Goal: Task Accomplishment & Management: Use online tool/utility

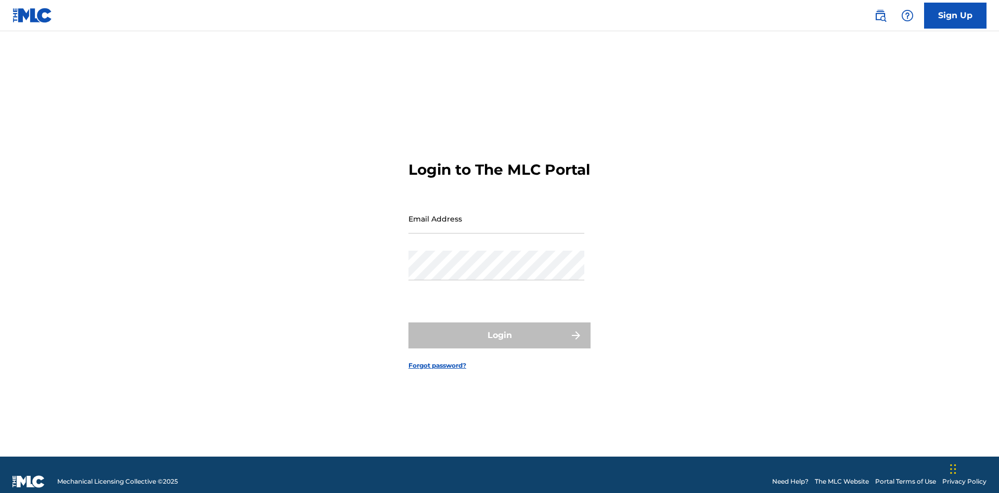
scroll to position [14, 0]
click at [496, 214] on input "Email Address" at bounding box center [496, 219] width 176 height 30
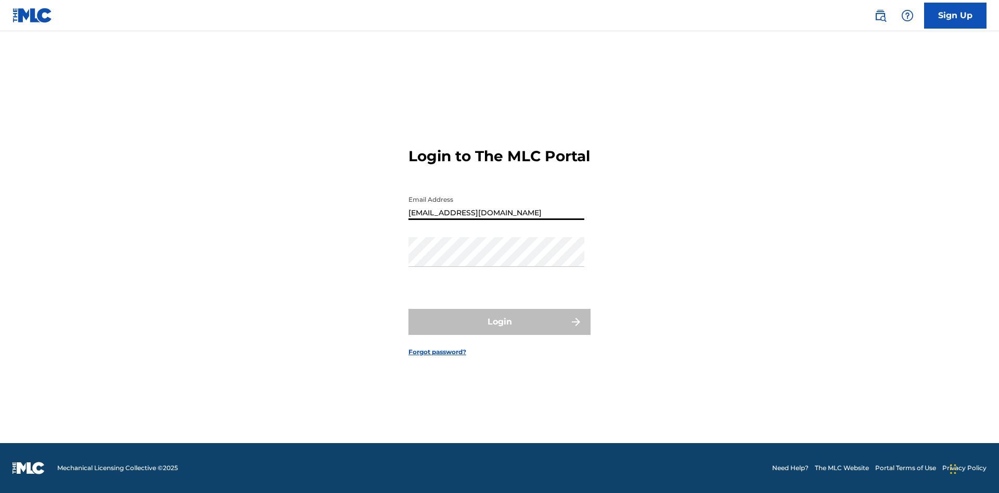
type input "Duke.McTesterson@gmail.com"
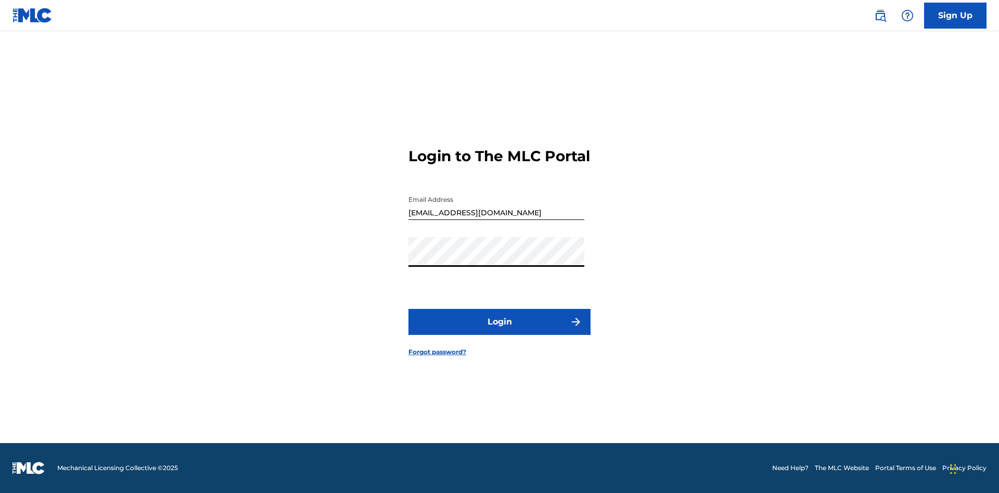
click at [499, 331] on button "Login" at bounding box center [499, 322] width 182 height 26
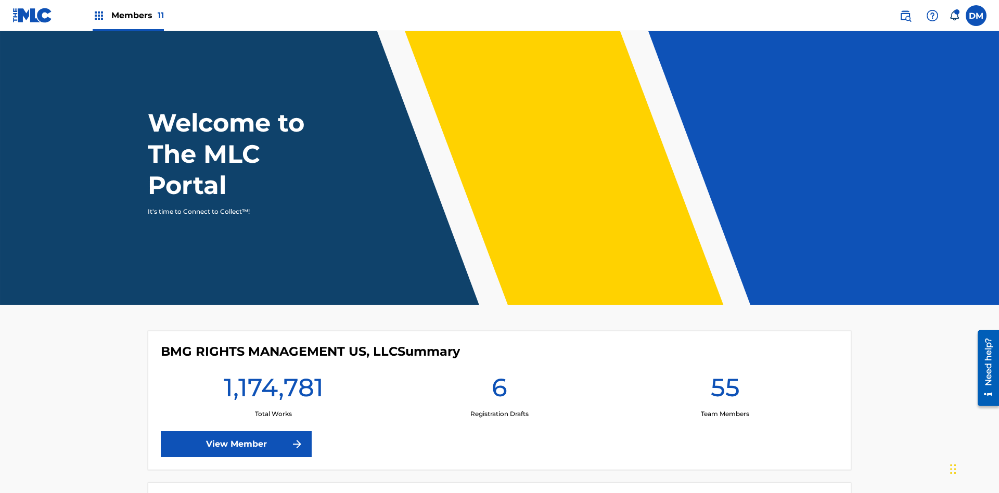
click at [128, 15] on span "Members 11" at bounding box center [137, 15] width 53 height 12
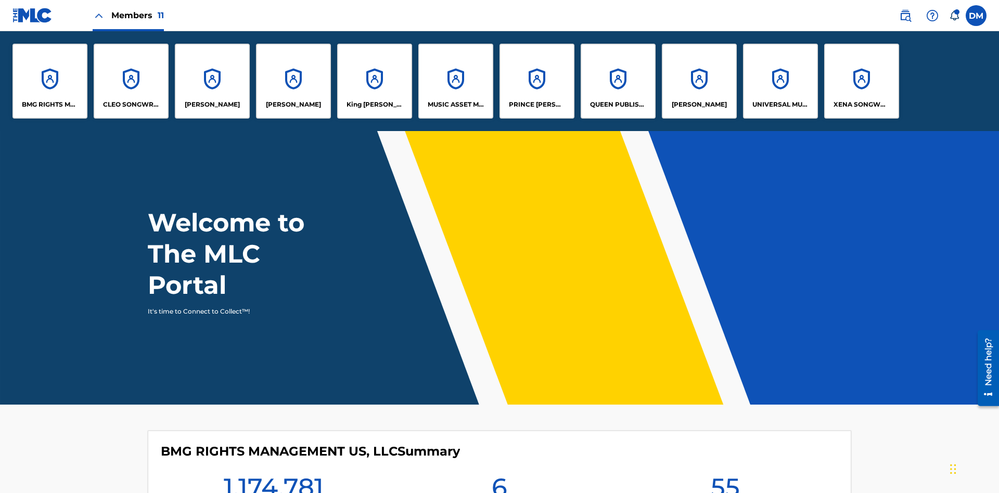
click at [293, 105] on p "EYAMA MCSINGER" at bounding box center [293, 104] width 55 height 9
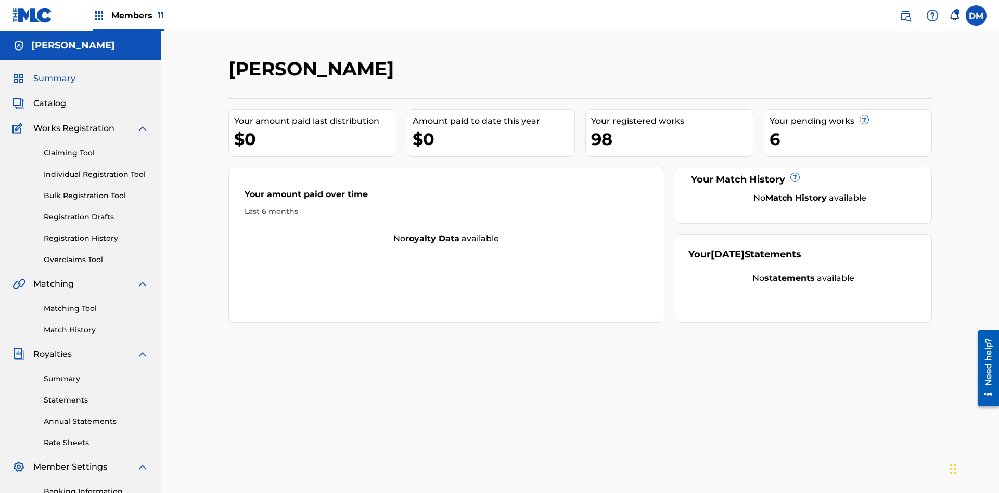
click at [96, 254] on link "Overclaims Tool" at bounding box center [96, 259] width 105 height 11
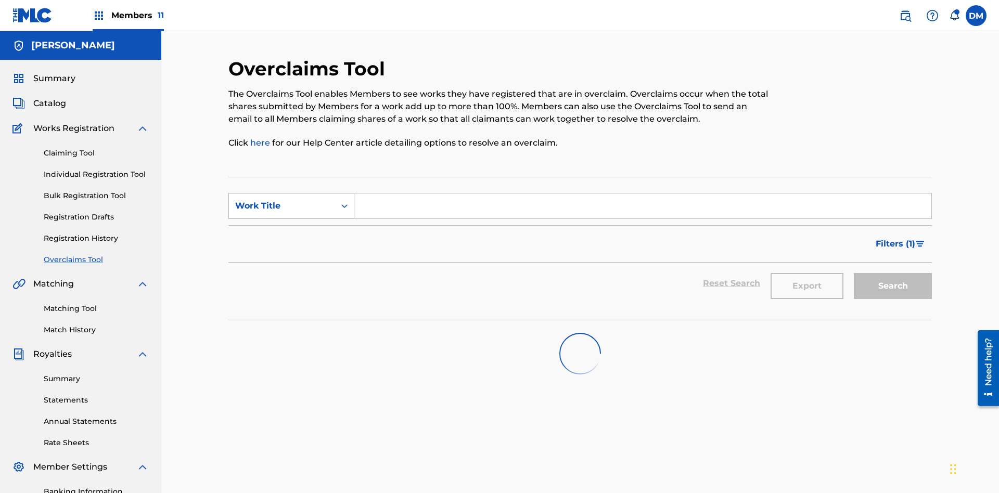
click at [282, 200] on div "Work Title" at bounding box center [282, 206] width 94 height 12
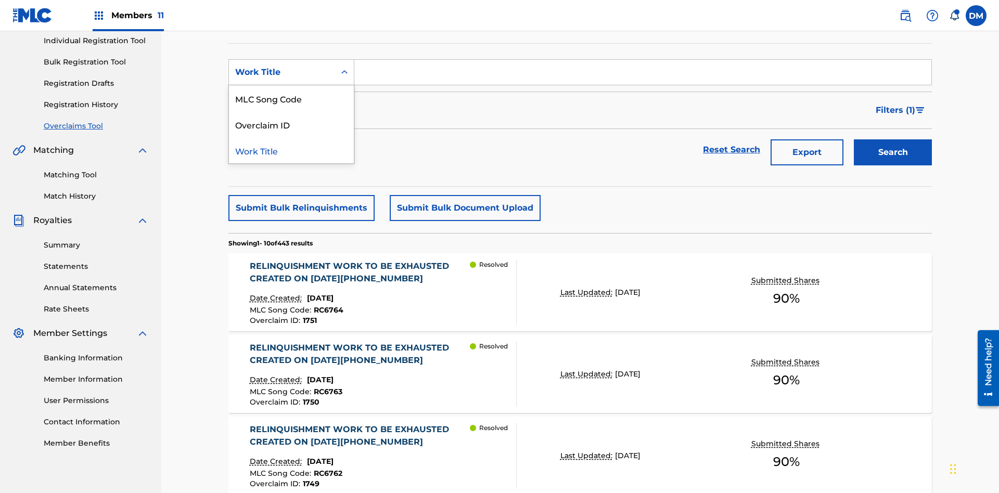
click at [291, 124] on div "Overclaim ID" at bounding box center [291, 124] width 125 height 26
click at [643, 75] on input "Search Form" at bounding box center [642, 72] width 577 height 25
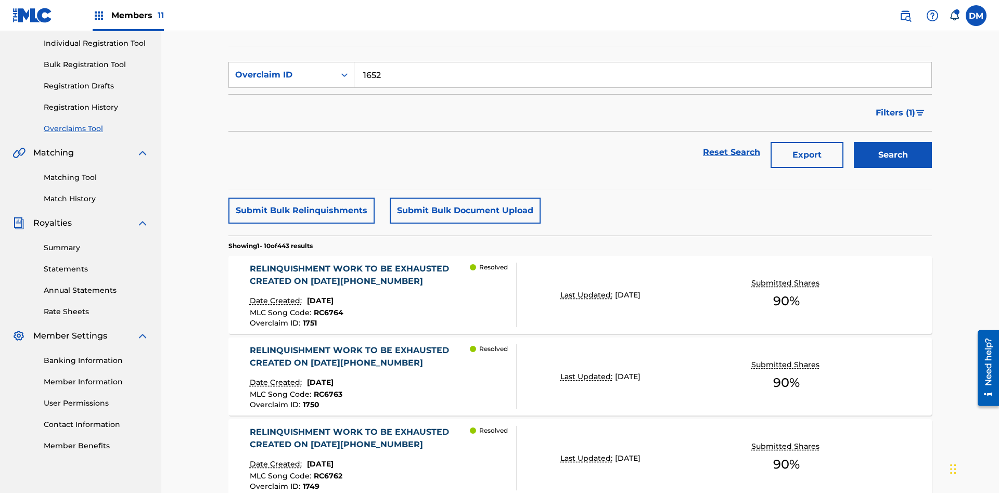
type input "1652"
click at [893, 142] on button "Search" at bounding box center [893, 155] width 78 height 26
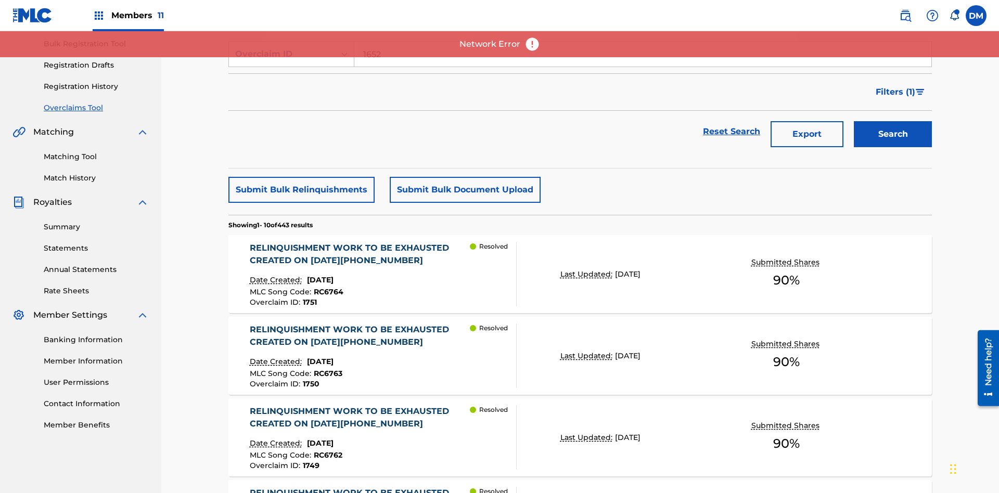
click at [359, 254] on div "RELINQUISHMENT WORK TO BE EXHAUSTED CREATED ON 2025 07 21 #1" at bounding box center [360, 254] width 221 height 25
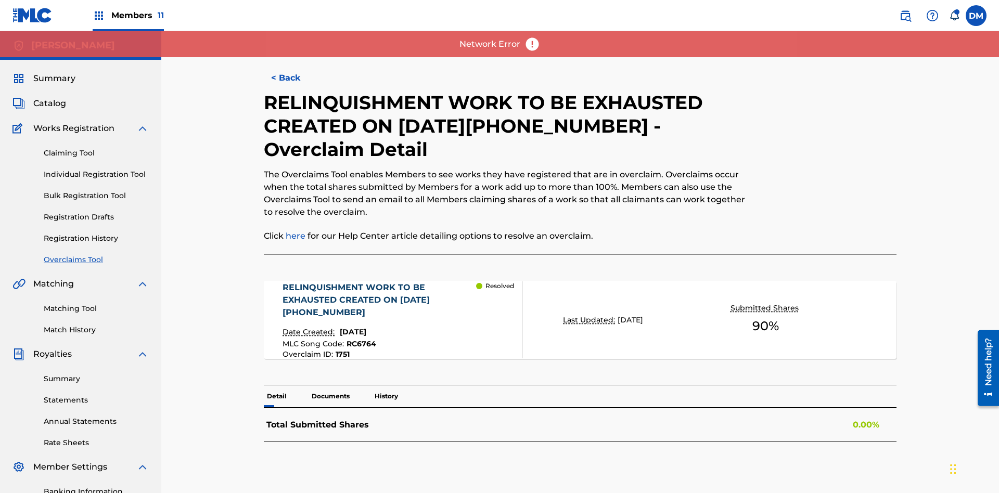
click at [330, 386] on p "Documents" at bounding box center [331, 397] width 44 height 22
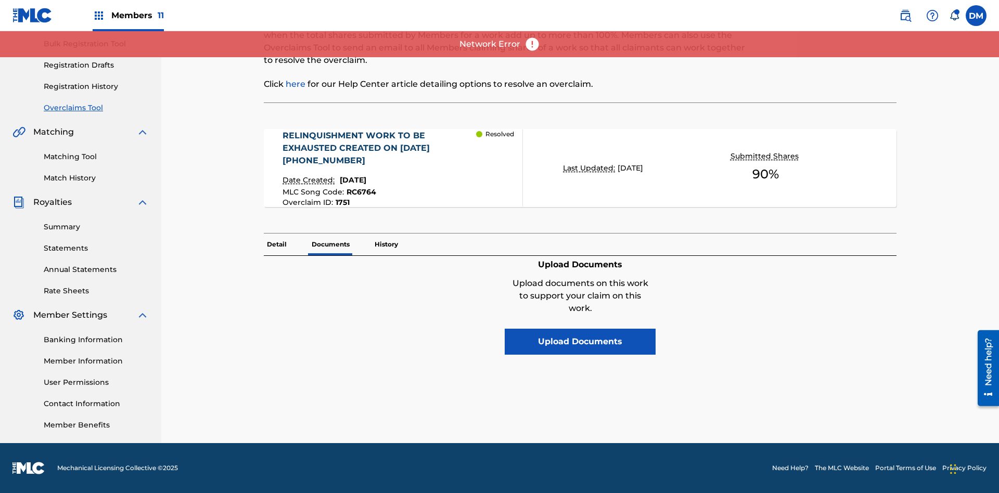
click at [580, 329] on button "Upload Documents" at bounding box center [580, 342] width 151 height 26
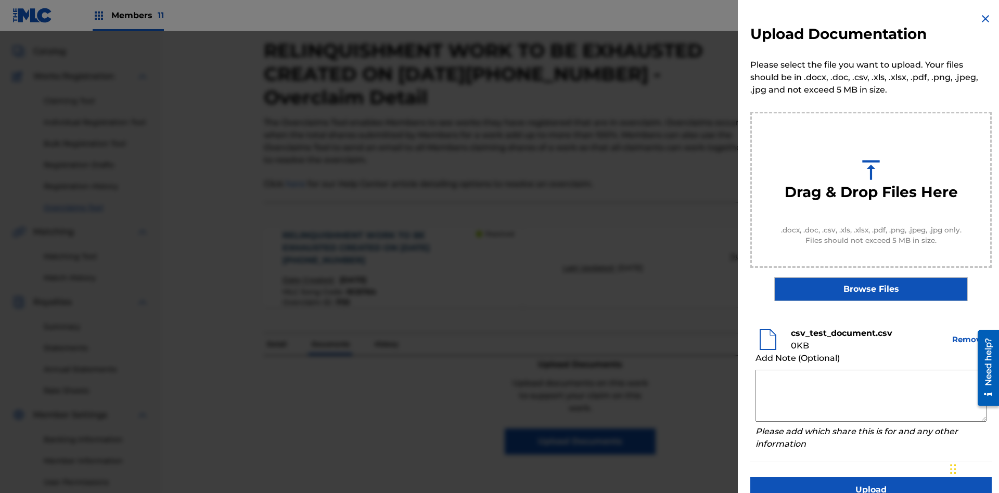
scroll to position [0, 0]
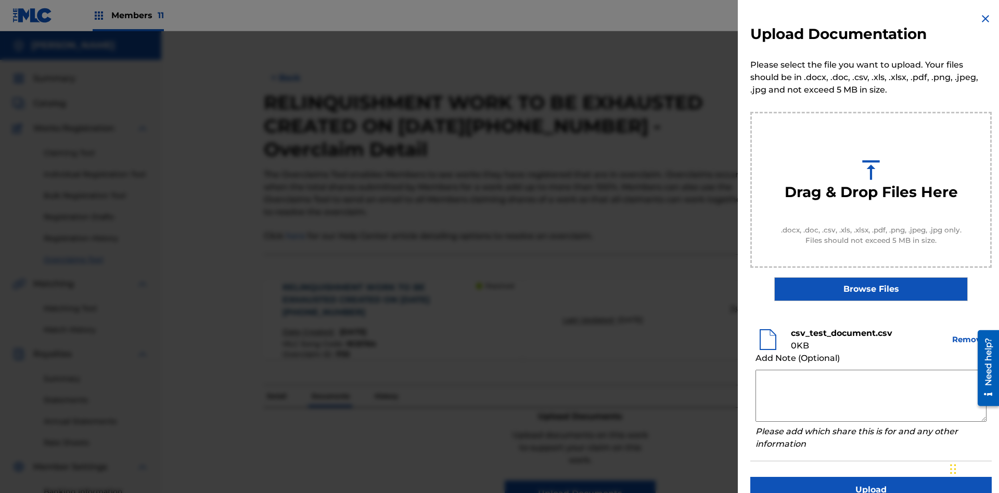
click at [871, 477] on button "Upload" at bounding box center [870, 490] width 241 height 26
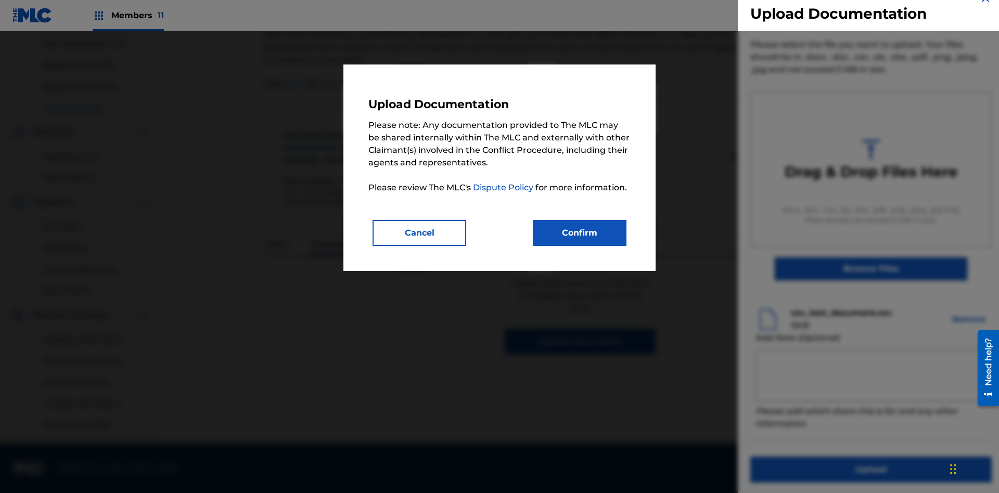
click at [580, 233] on button "Confirm" at bounding box center [580, 233] width 94 height 26
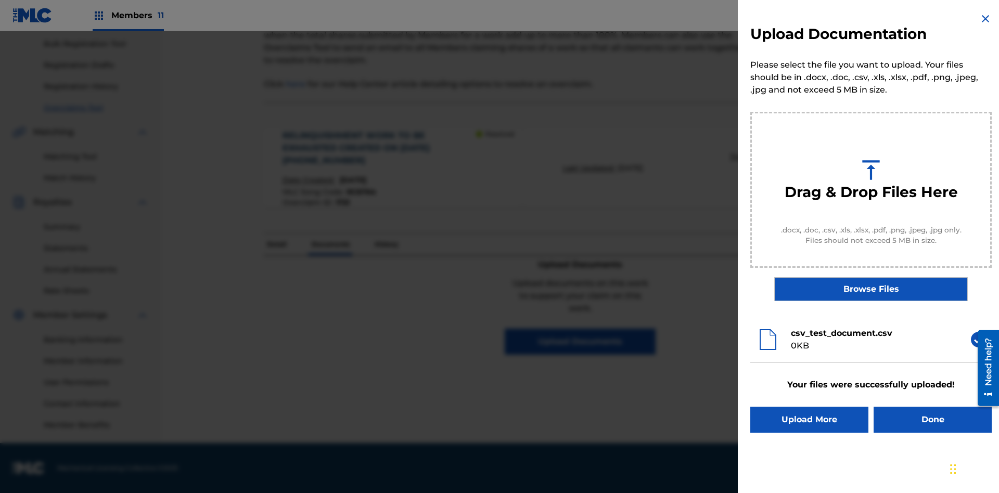
scroll to position [0, 0]
click at [809, 420] on button "Upload More" at bounding box center [809, 420] width 118 height 26
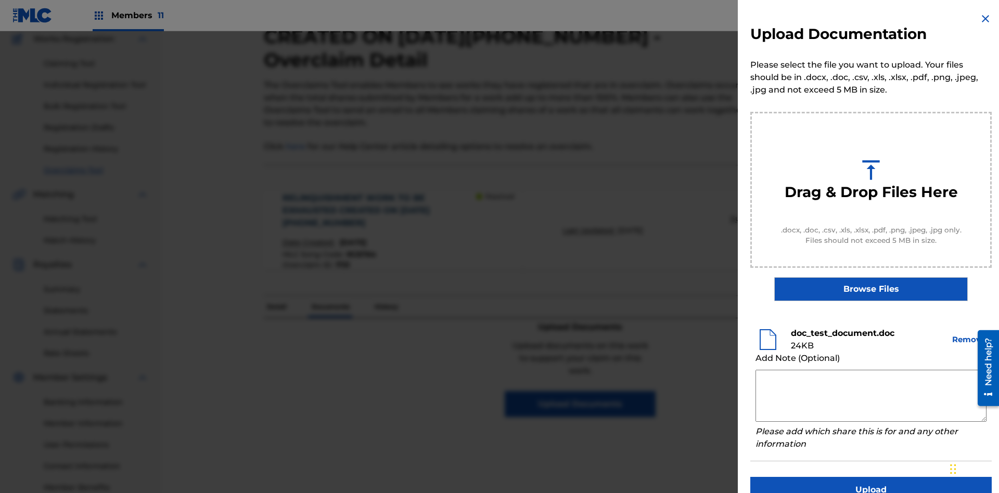
scroll to position [20, 0]
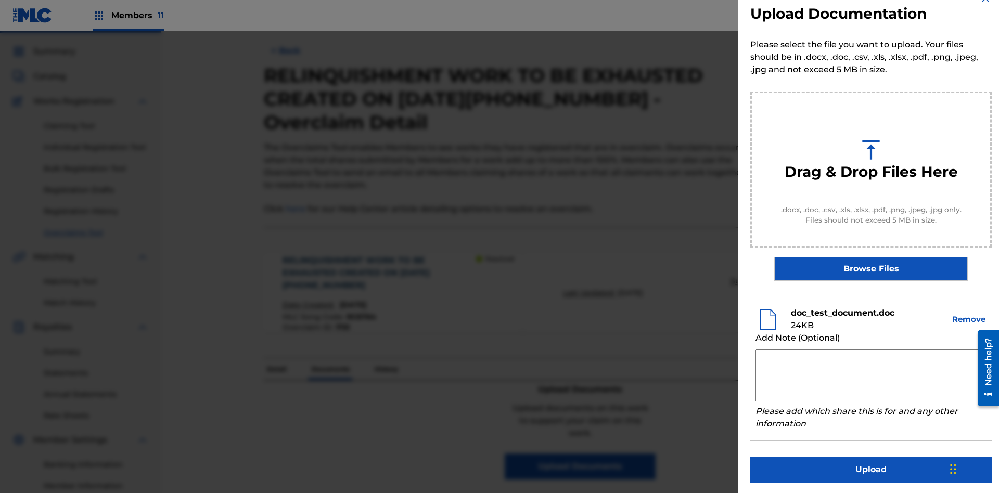
click at [871, 468] on button "Upload" at bounding box center [870, 470] width 241 height 26
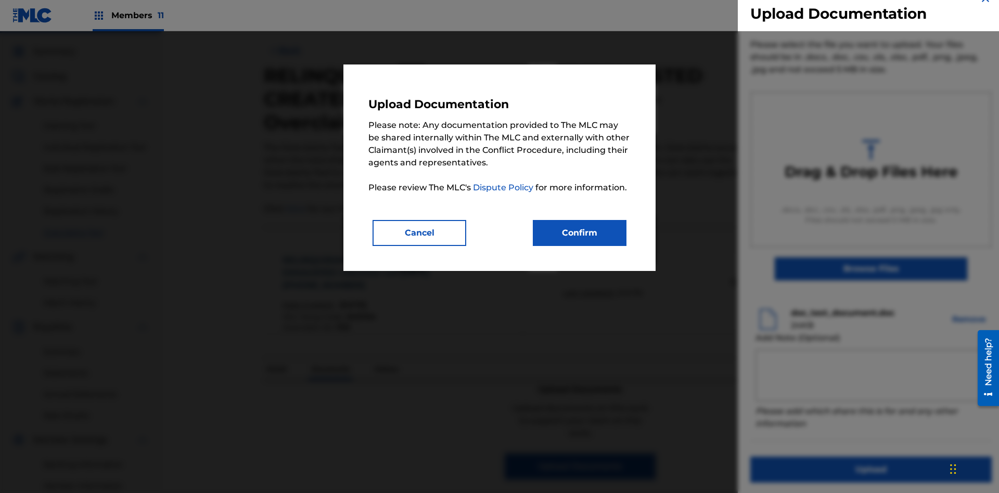
scroll to position [152, 0]
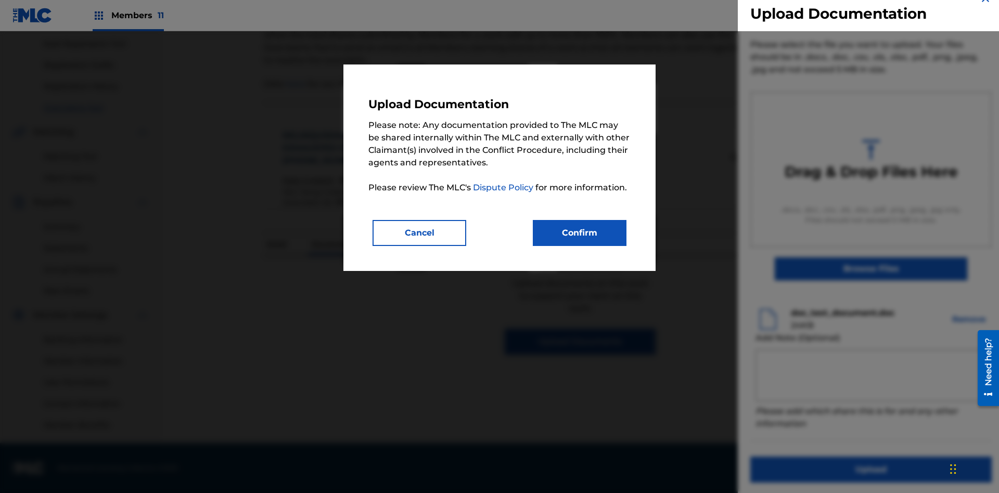
click at [580, 233] on button "Confirm" at bounding box center [580, 233] width 94 height 26
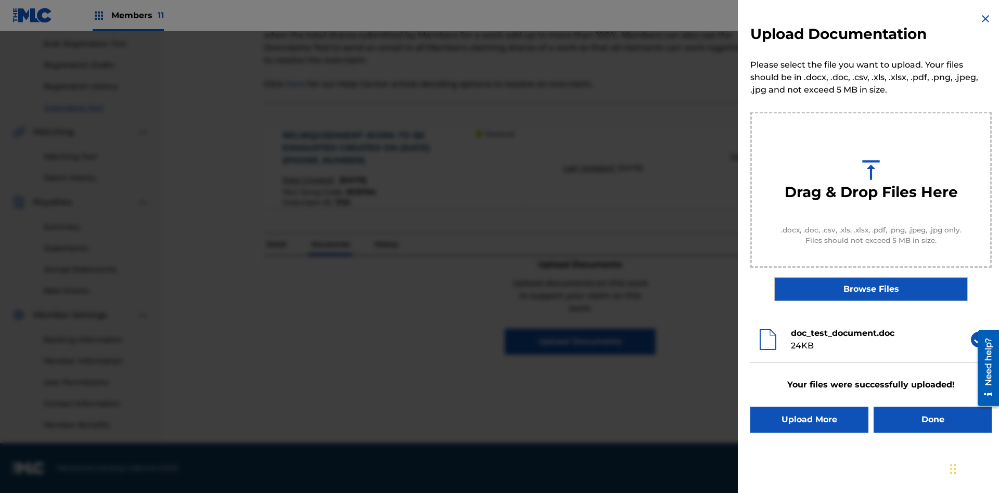
scroll to position [0, 0]
click at [809, 420] on button "Upload More" at bounding box center [809, 420] width 118 height 26
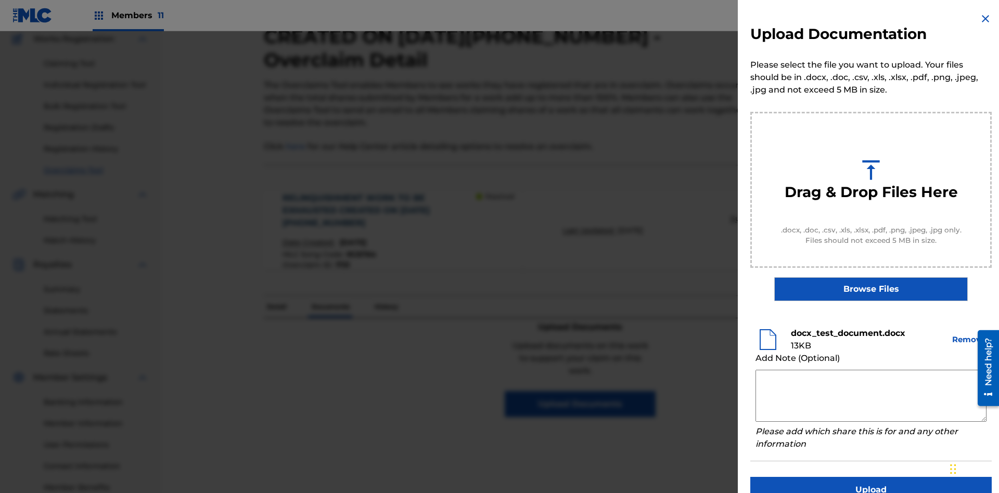
scroll to position [20, 0]
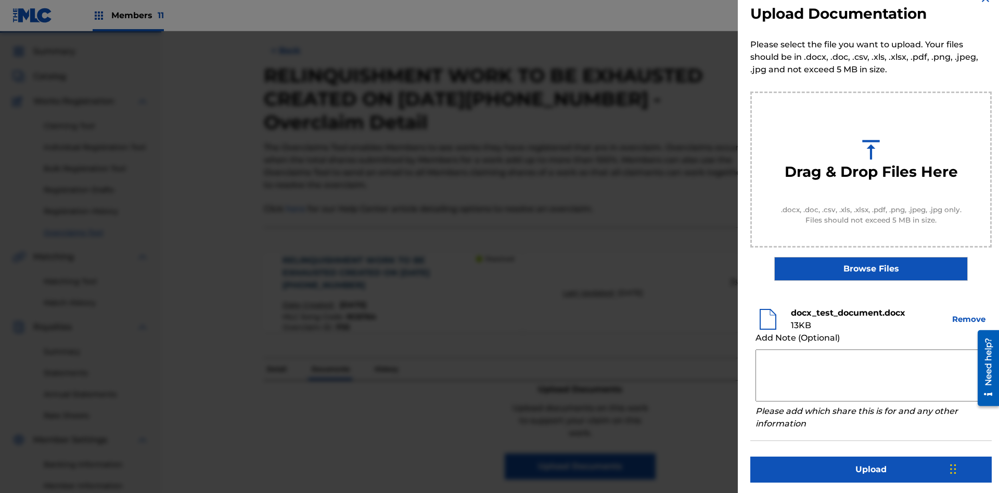
click at [871, 468] on button "Upload" at bounding box center [870, 470] width 241 height 26
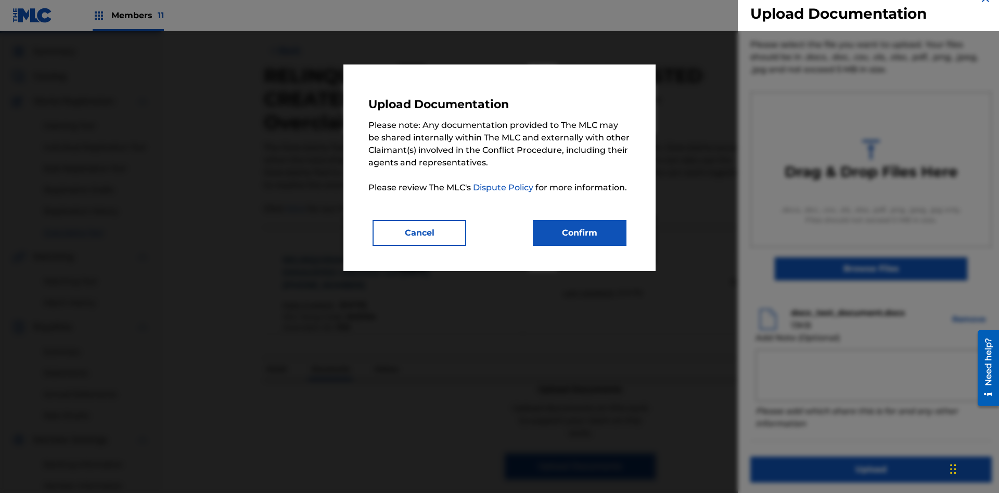
scroll to position [152, 0]
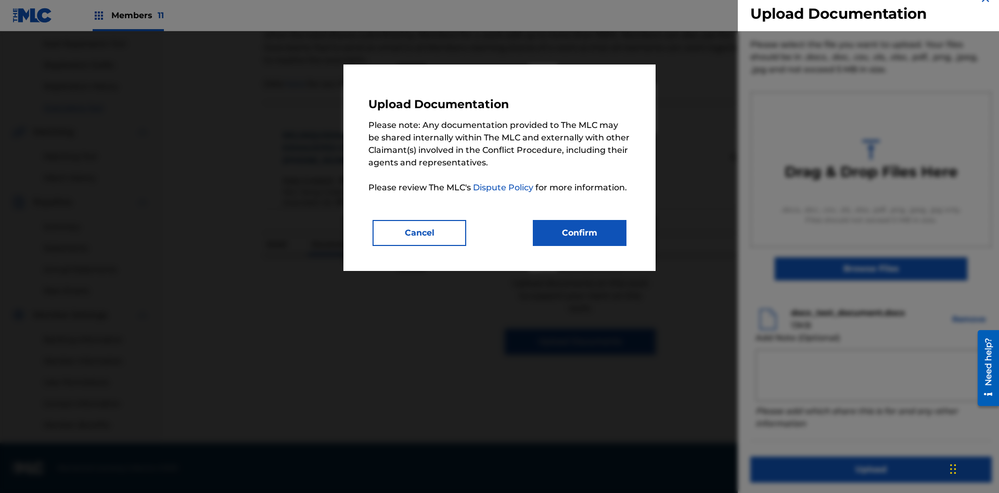
click at [580, 233] on button "Confirm" at bounding box center [580, 233] width 94 height 26
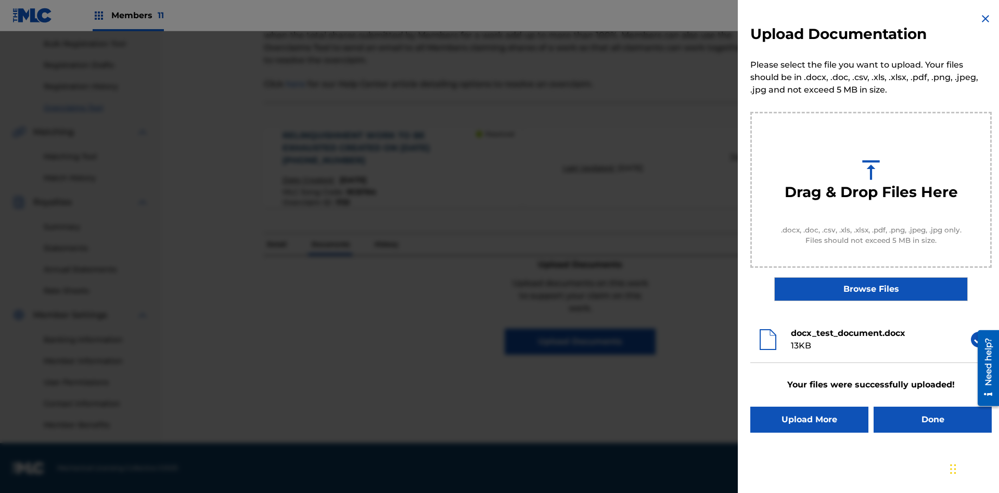
scroll to position [0, 0]
click at [809, 420] on button "Upload More" at bounding box center [809, 420] width 118 height 26
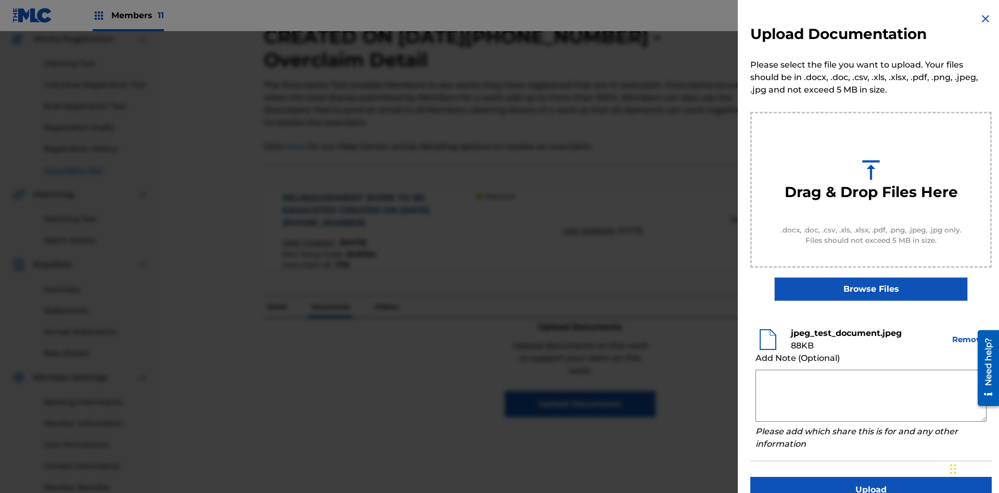
scroll to position [27, 0]
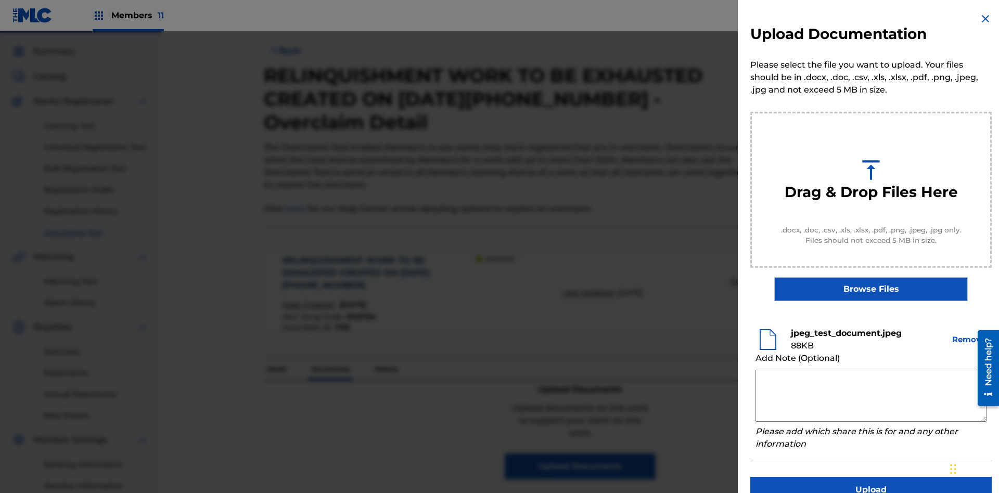
click at [871, 477] on button "Upload" at bounding box center [870, 490] width 241 height 26
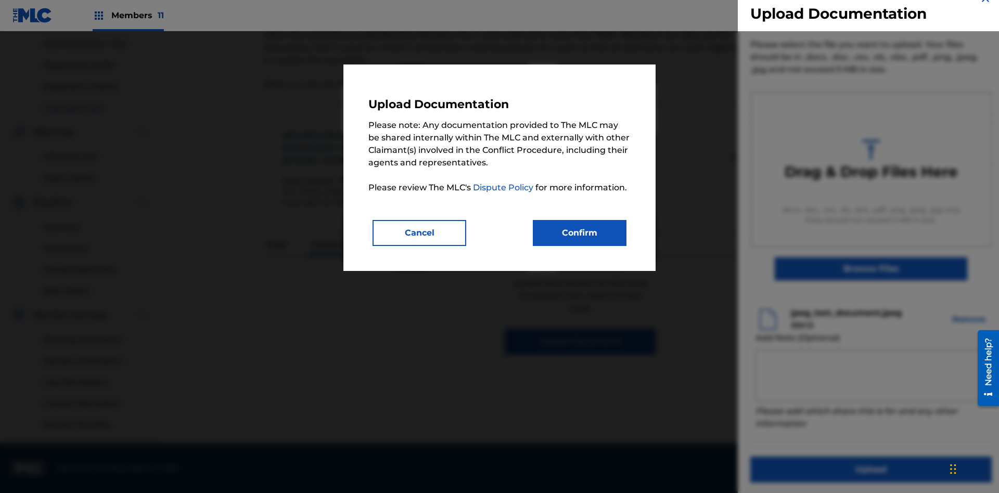
click at [580, 233] on button "Confirm" at bounding box center [580, 233] width 94 height 26
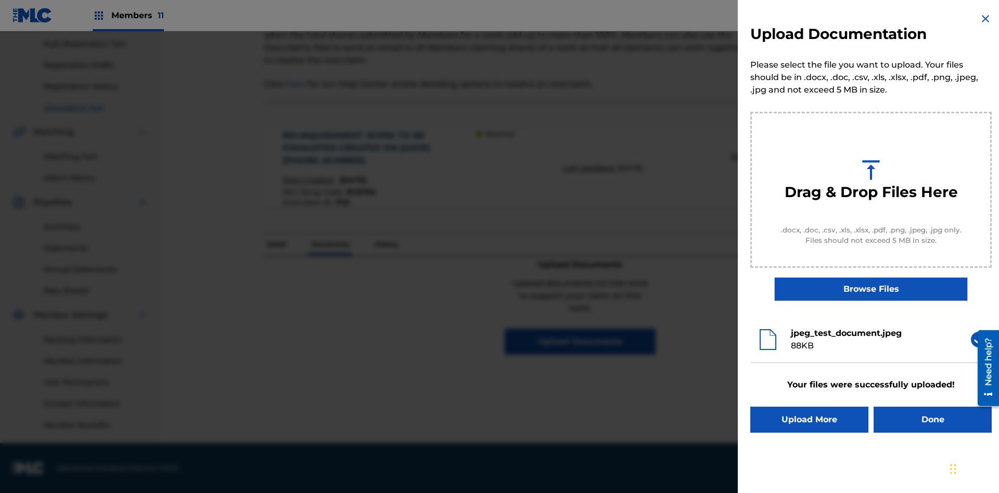
scroll to position [0, 0]
click at [809, 420] on button "Upload More" at bounding box center [809, 420] width 118 height 26
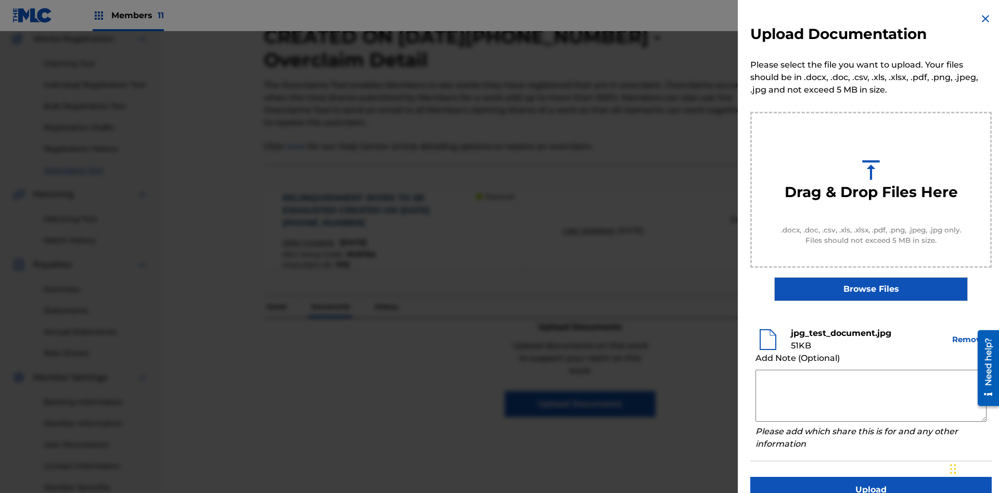
scroll to position [20, 0]
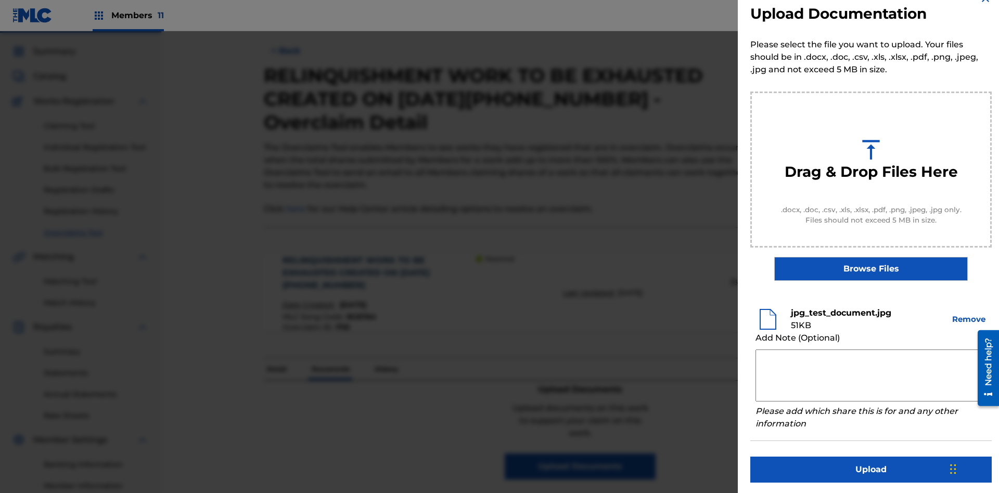
click at [871, 468] on button "Upload" at bounding box center [870, 470] width 241 height 26
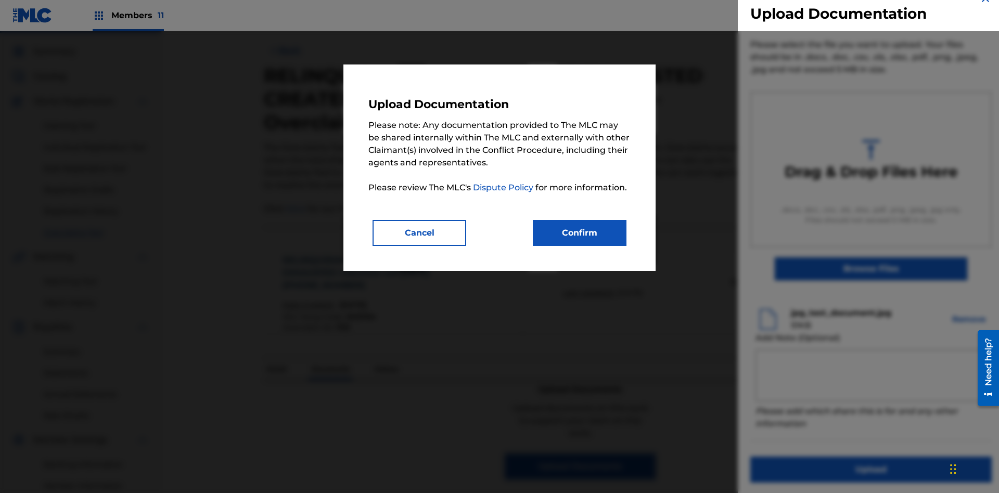
scroll to position [152, 0]
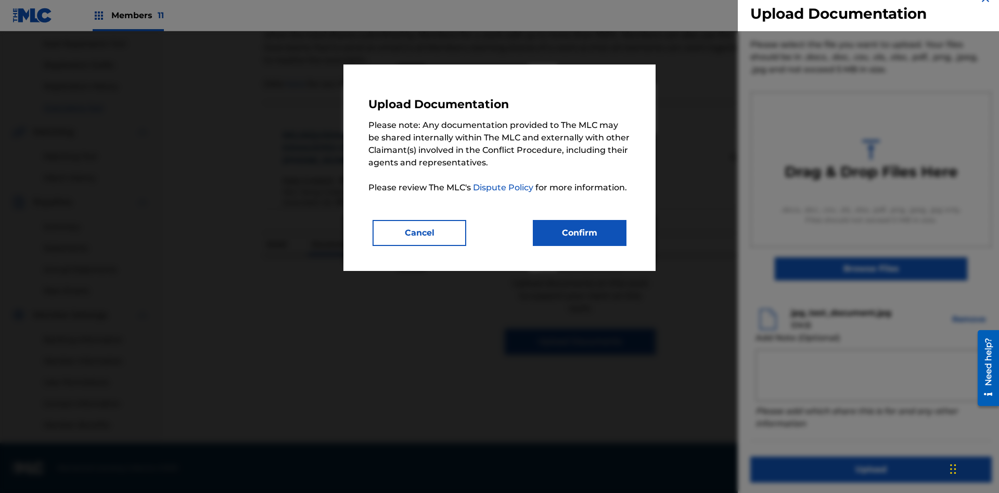
click at [580, 233] on button "Confirm" at bounding box center [580, 233] width 94 height 26
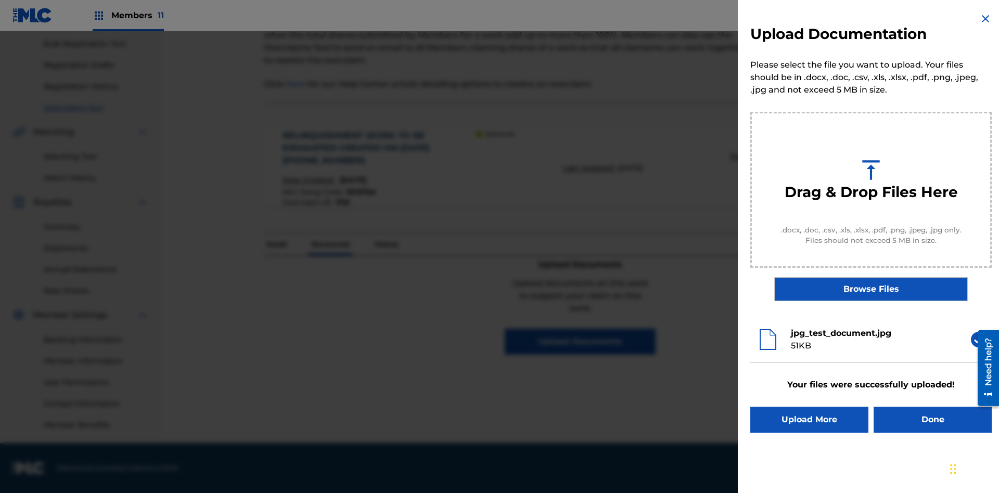
scroll to position [0, 0]
click at [809, 420] on button "Upload More" at bounding box center [809, 420] width 118 height 26
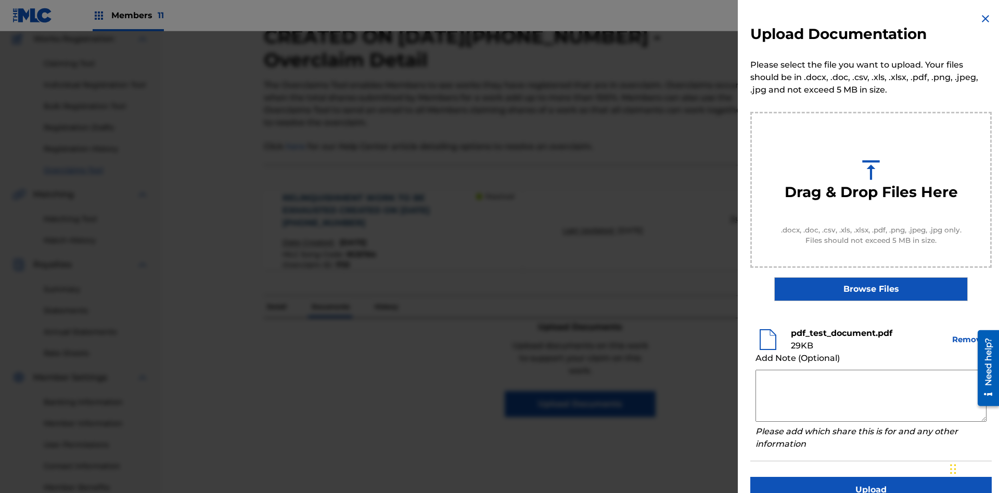
scroll to position [20, 0]
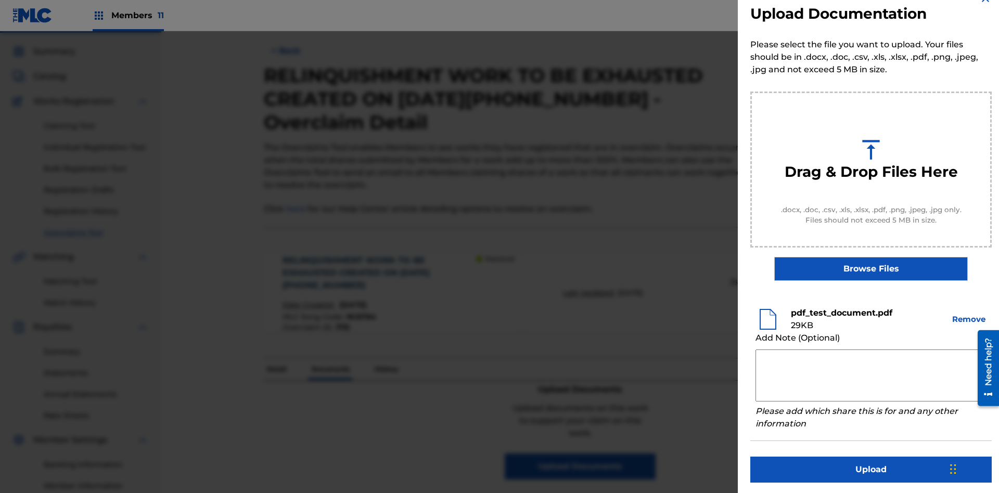
click at [871, 468] on button "Upload" at bounding box center [870, 470] width 241 height 26
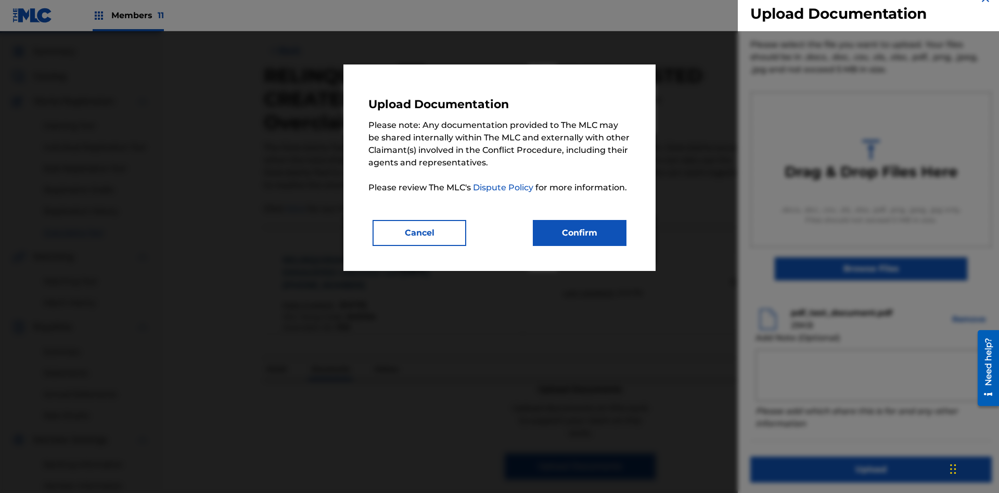
scroll to position [152, 0]
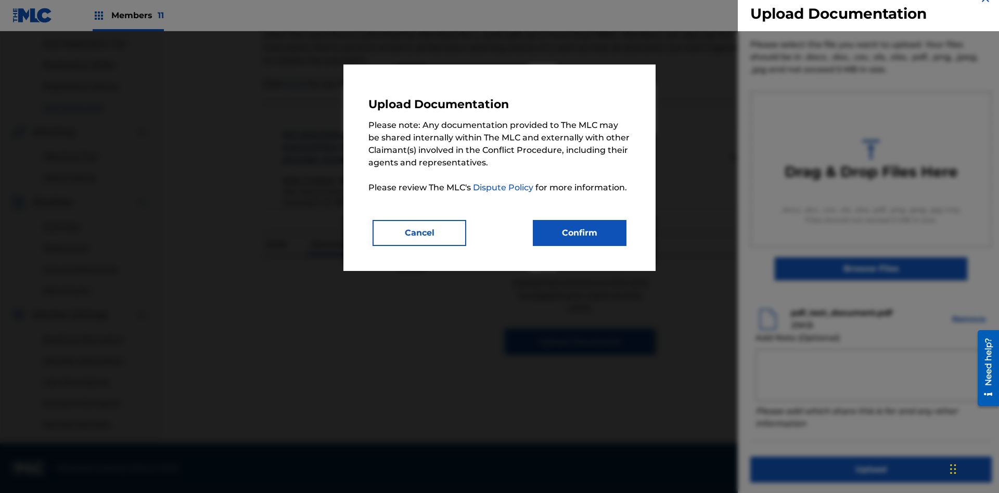
click at [580, 233] on button "Confirm" at bounding box center [580, 233] width 94 height 26
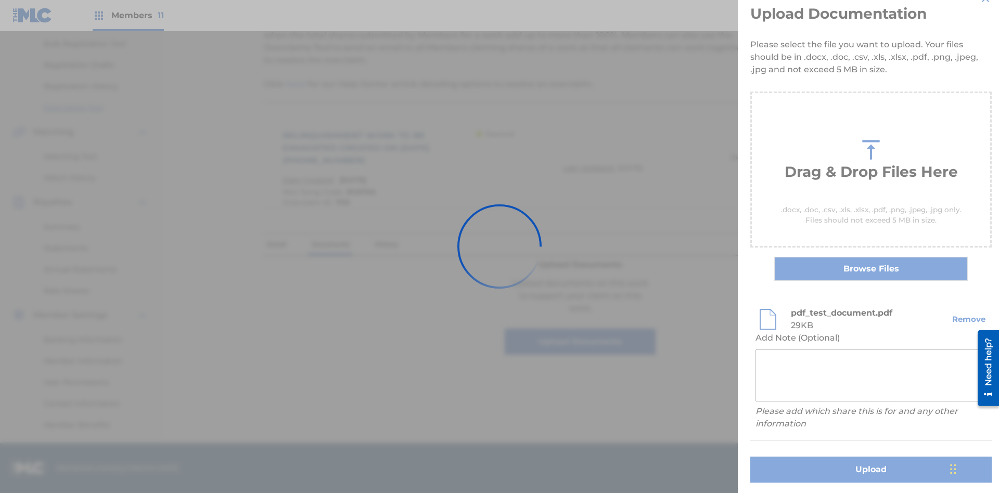
scroll to position [0, 0]
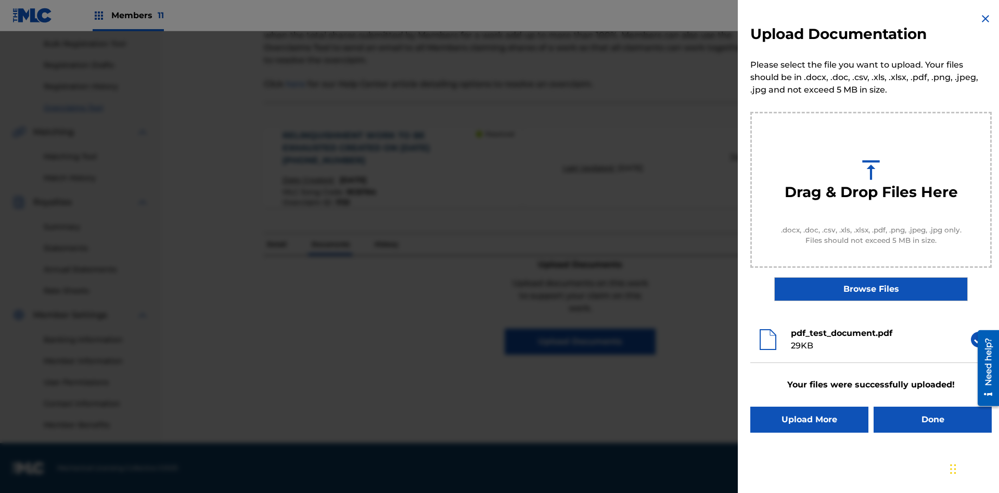
click at [809, 420] on button "Upload More" at bounding box center [809, 420] width 118 height 26
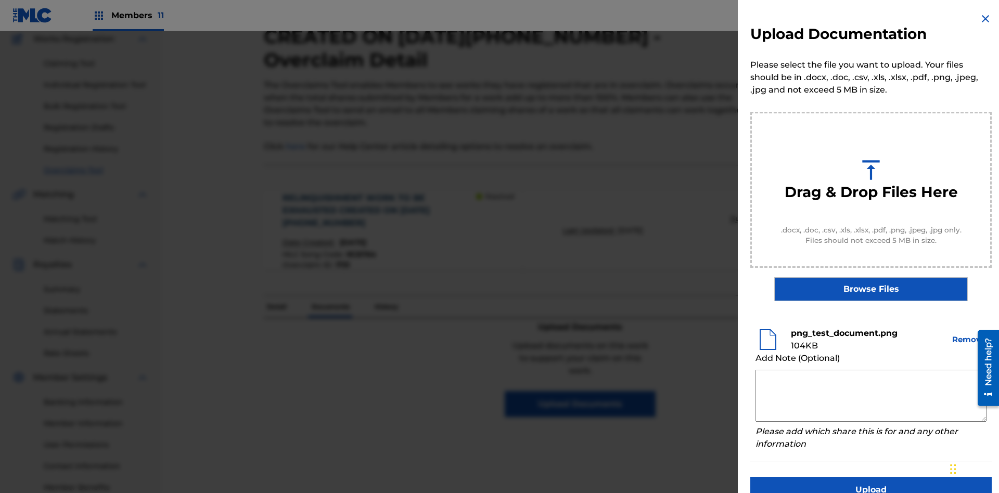
scroll to position [27, 0]
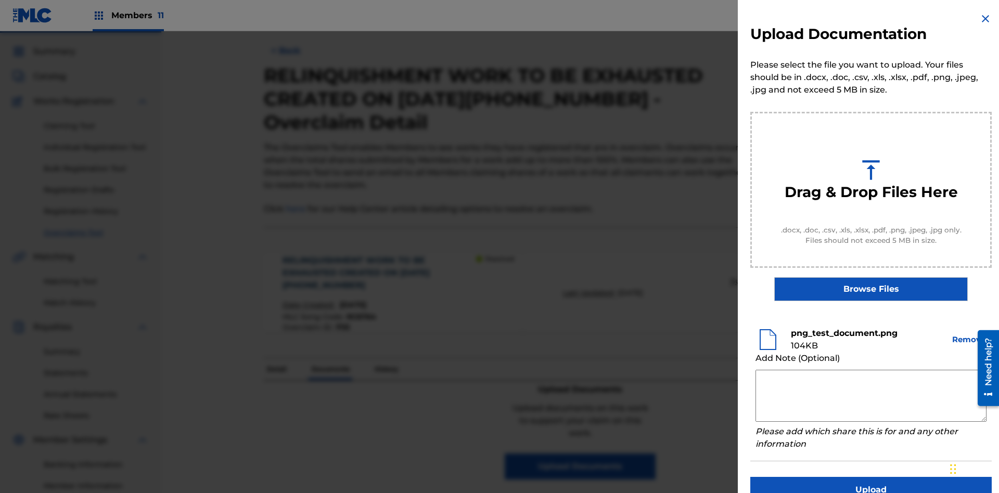
click at [871, 477] on button "Upload" at bounding box center [870, 490] width 241 height 26
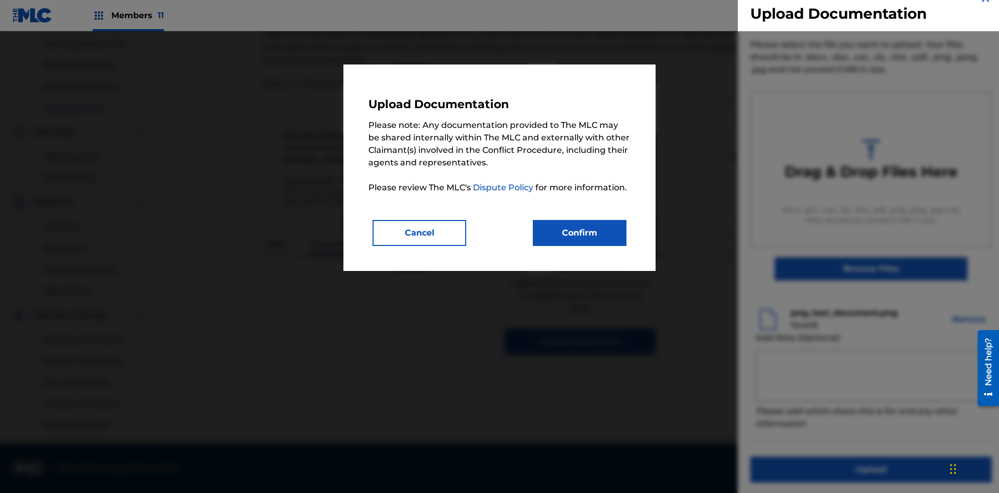
click at [580, 233] on button "Confirm" at bounding box center [580, 233] width 94 height 26
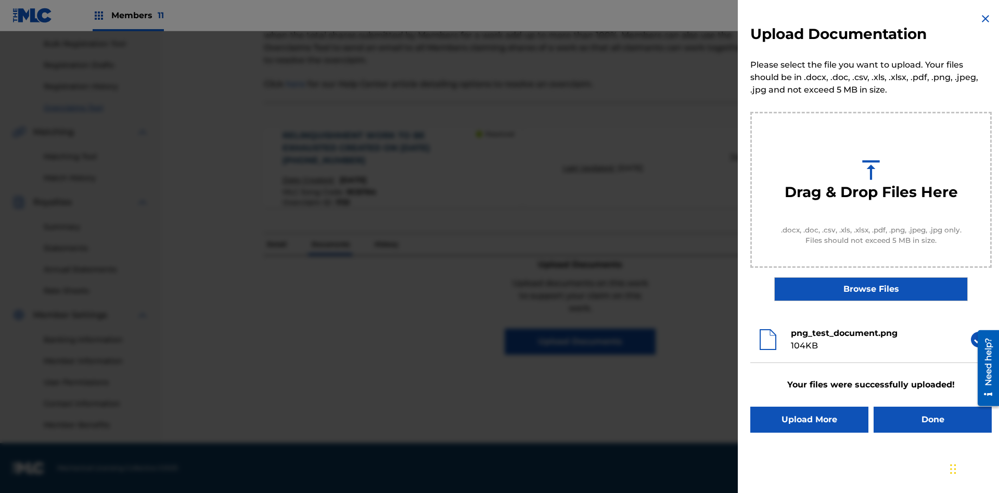
scroll to position [0, 0]
click at [809, 420] on button "Upload More" at bounding box center [809, 420] width 118 height 26
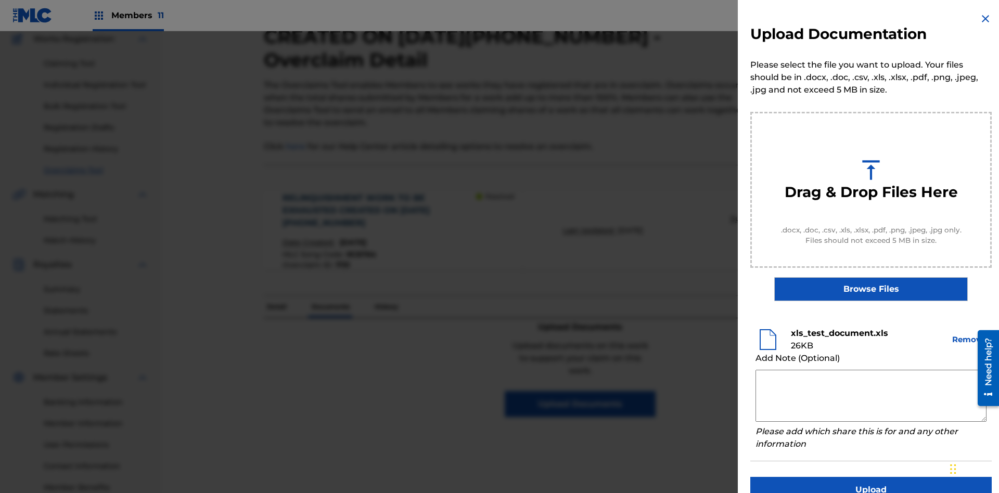
scroll to position [20, 0]
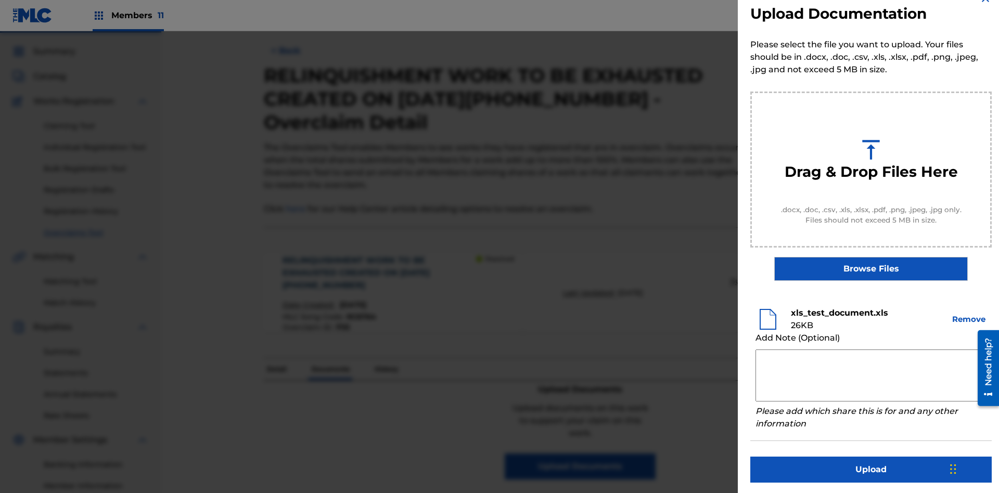
click at [871, 468] on button "Upload" at bounding box center [870, 470] width 241 height 26
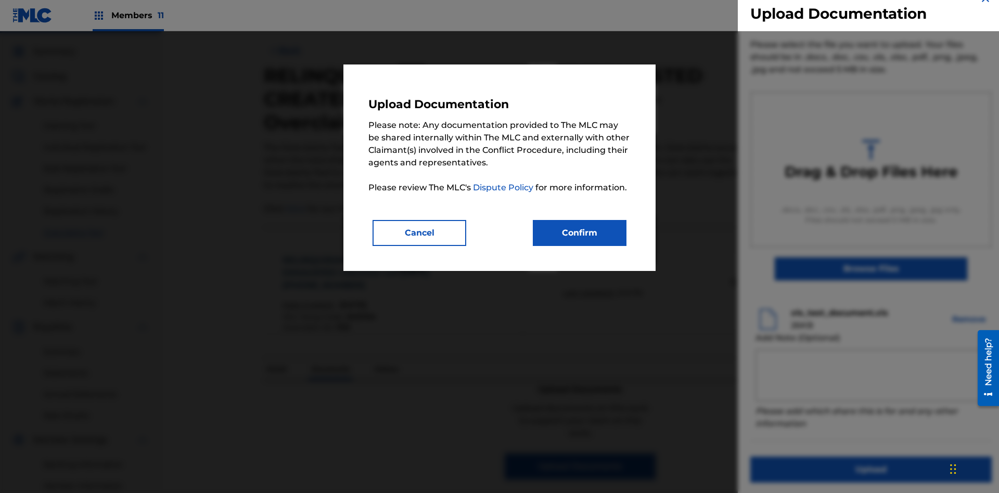
scroll to position [152, 0]
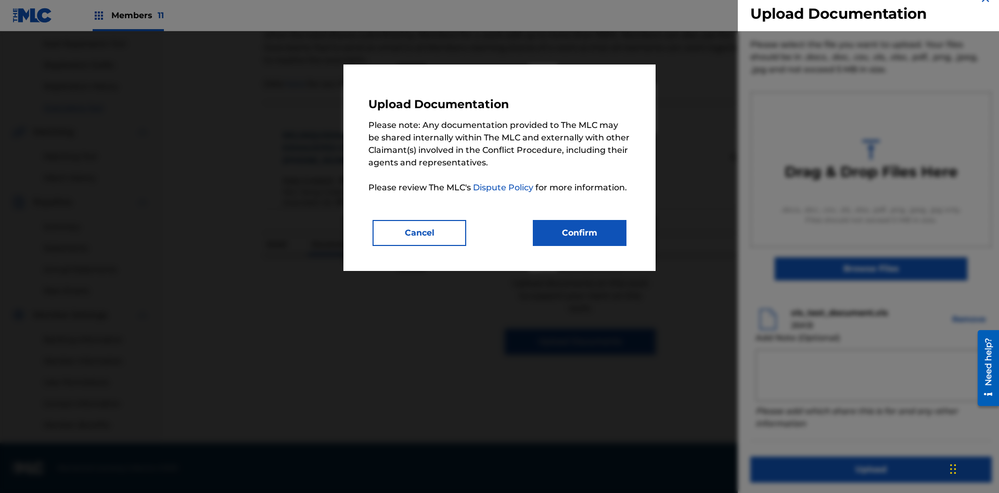
click at [580, 233] on button "Confirm" at bounding box center [580, 233] width 94 height 26
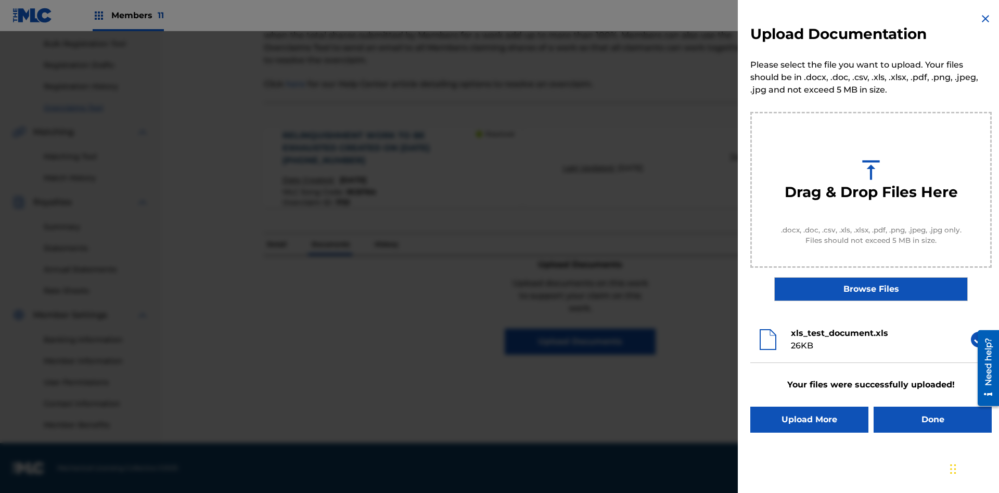
scroll to position [0, 0]
click at [809, 420] on button "Upload More" at bounding box center [809, 420] width 118 height 26
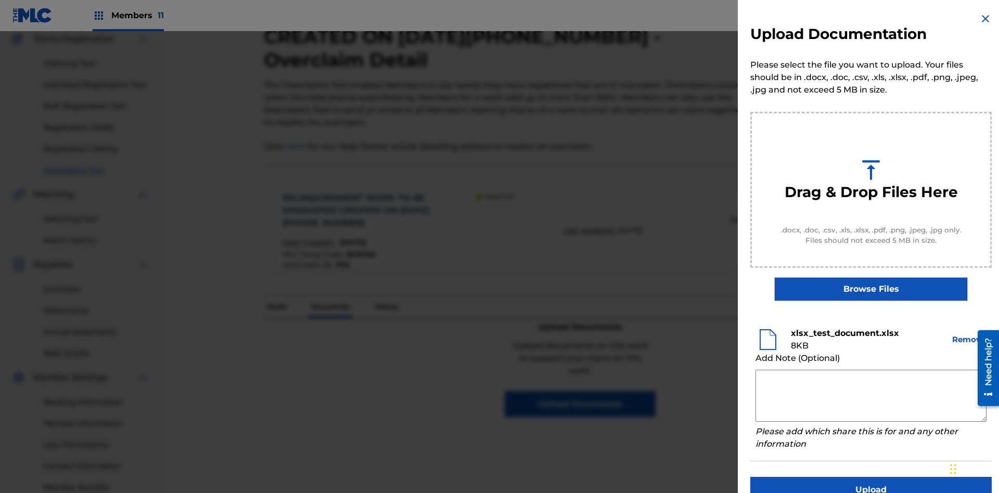
click at [871, 396] on textarea at bounding box center [870, 396] width 231 height 52
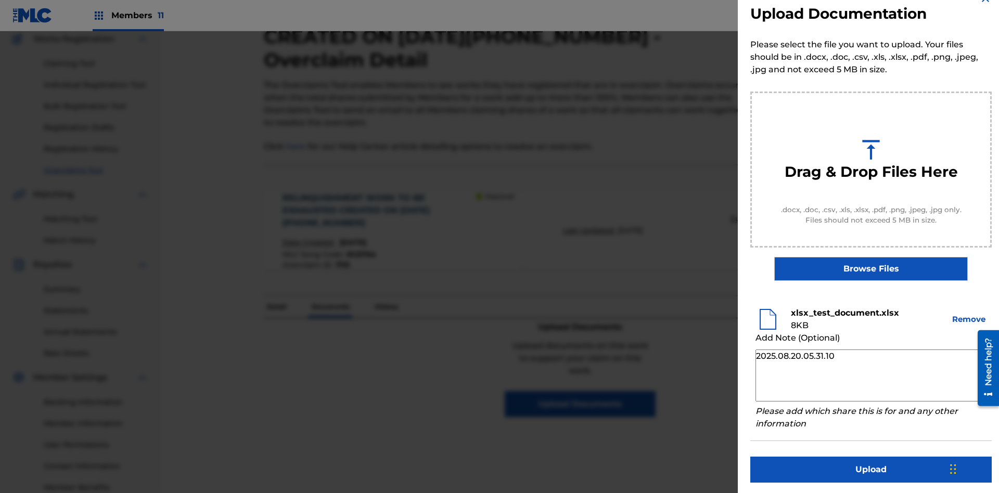
type textarea "2025.08.20.05.31.10"
click at [871, 468] on button "Upload" at bounding box center [870, 470] width 241 height 26
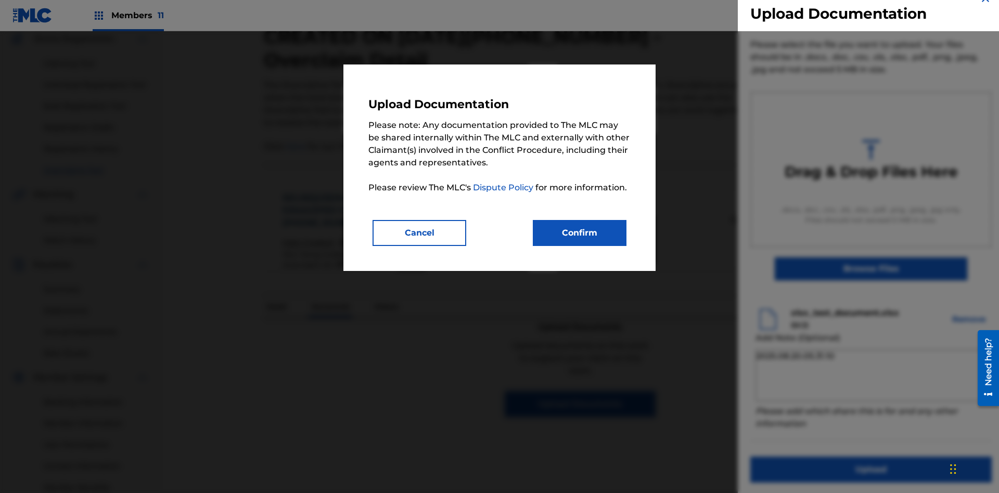
scroll to position [152, 0]
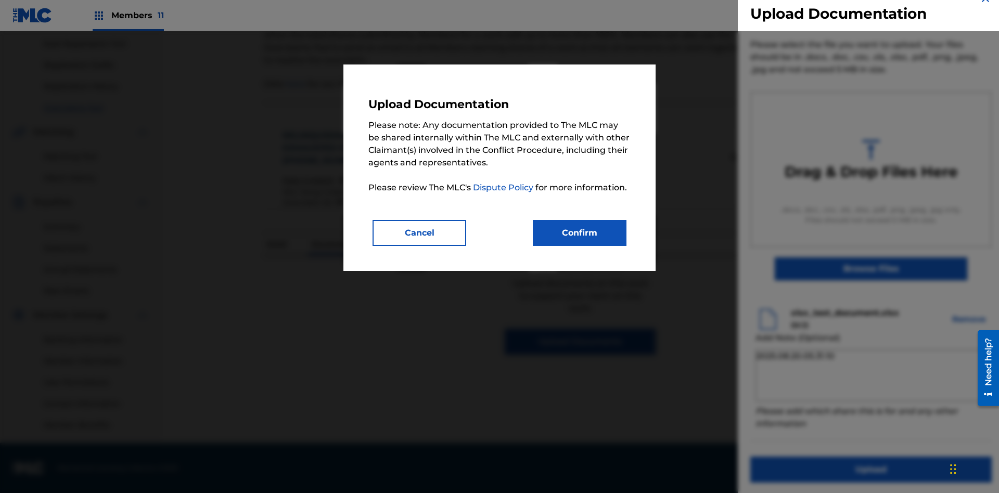
click at [580, 233] on button "Confirm" at bounding box center [580, 233] width 94 height 26
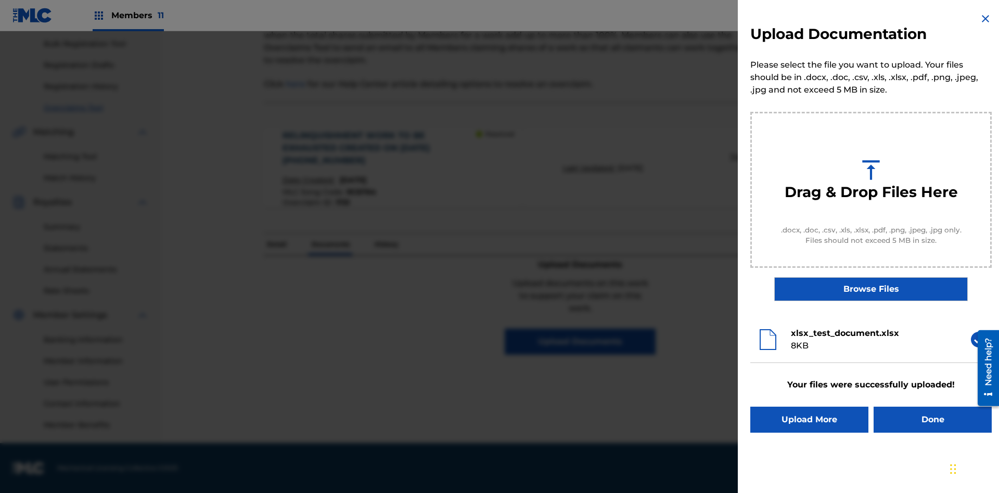
scroll to position [0, 0]
click at [932, 420] on button "Done" at bounding box center [932, 420] width 118 height 26
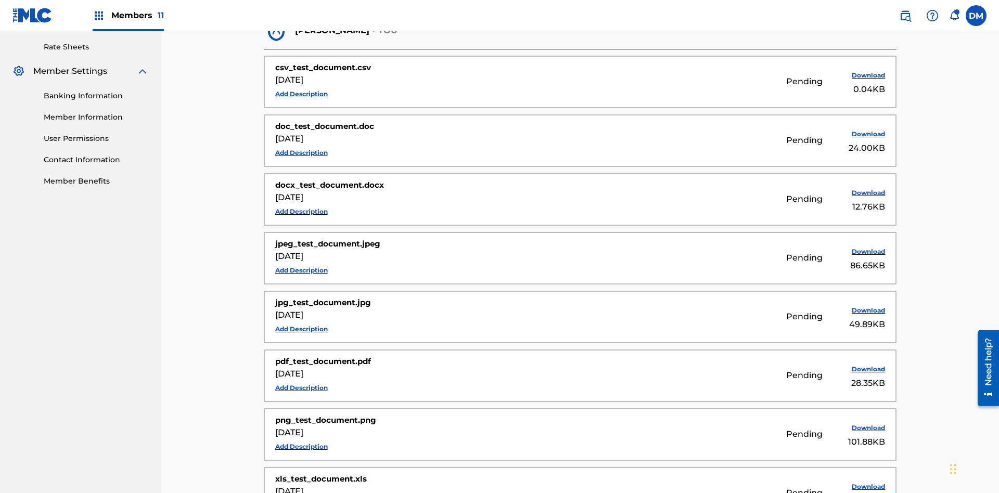
click at [301, 86] on button "Add Description" at bounding box center [301, 94] width 53 height 16
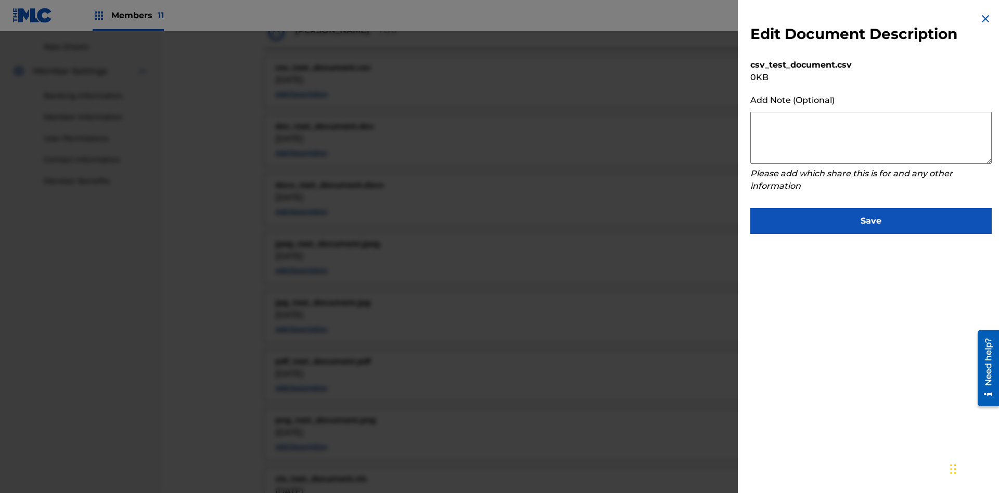
click at [871, 138] on textarea at bounding box center [870, 138] width 241 height 52
type textarea "2025.08.20.05.34.45"
click at [871, 219] on button "Save" at bounding box center [870, 221] width 241 height 26
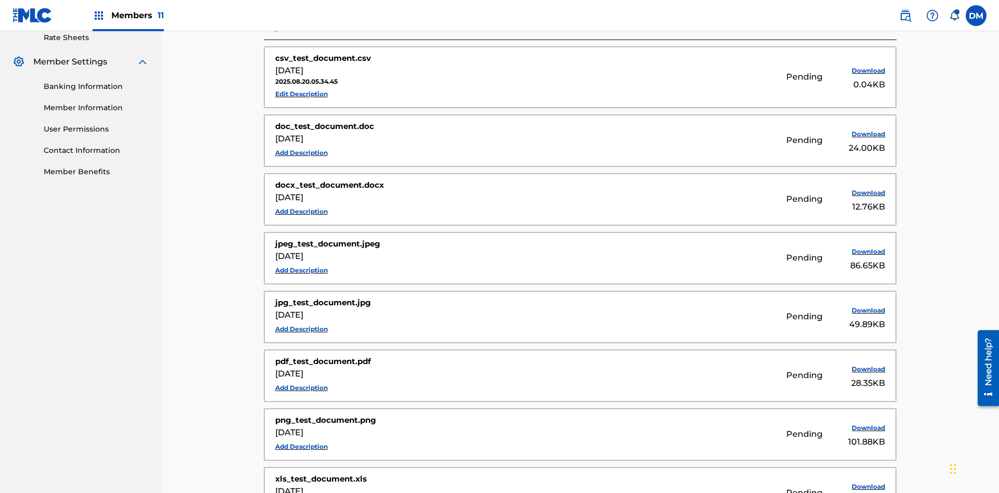
click at [301, 86] on button "Edit Description" at bounding box center [301, 94] width 53 height 16
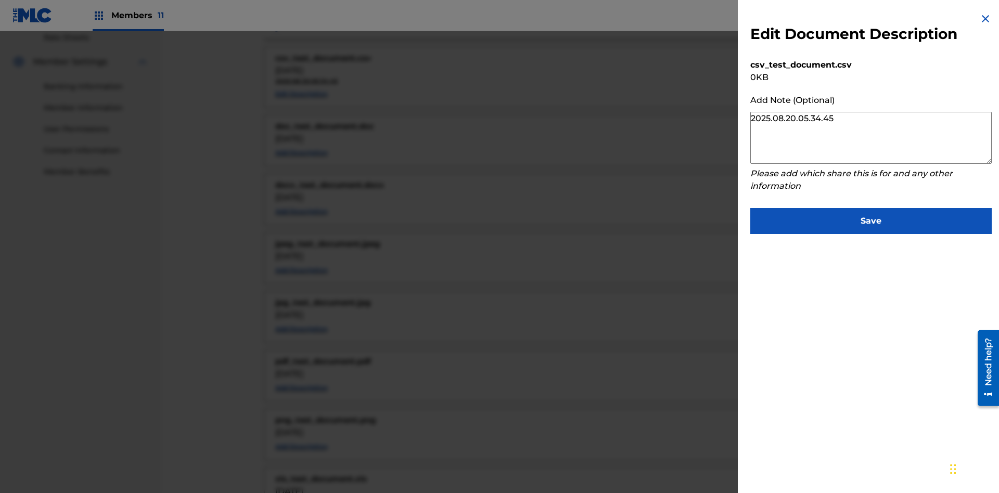
click at [871, 138] on textarea "2025.08.20.05.34.45" at bounding box center [870, 138] width 241 height 52
type textarea "2025.08.20.05.34.52"
click at [871, 219] on button "Save" at bounding box center [870, 221] width 241 height 26
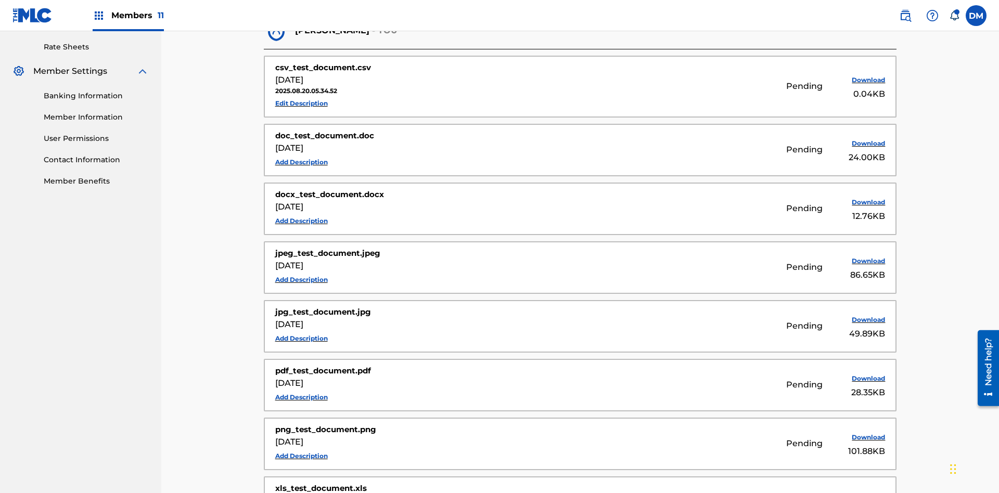
scroll to position [258, 0]
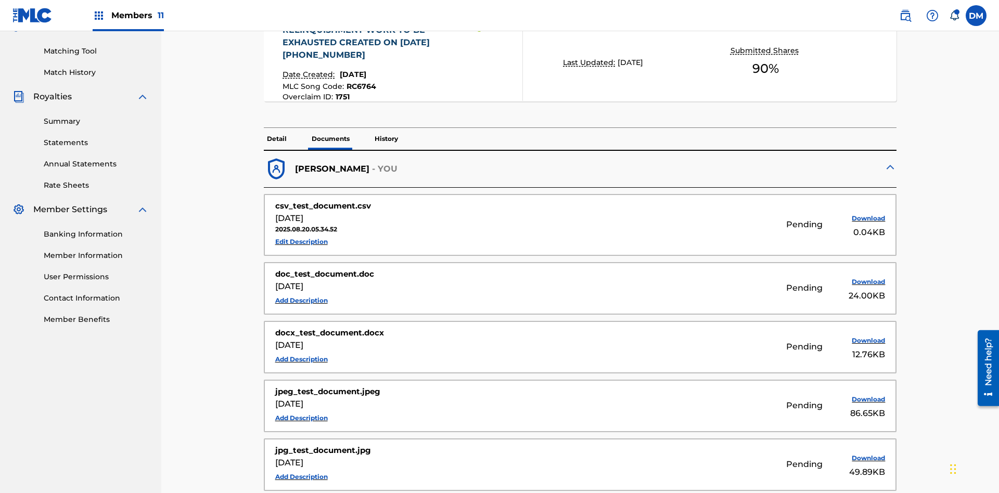
click at [386, 128] on p "History" at bounding box center [386, 139] width 30 height 22
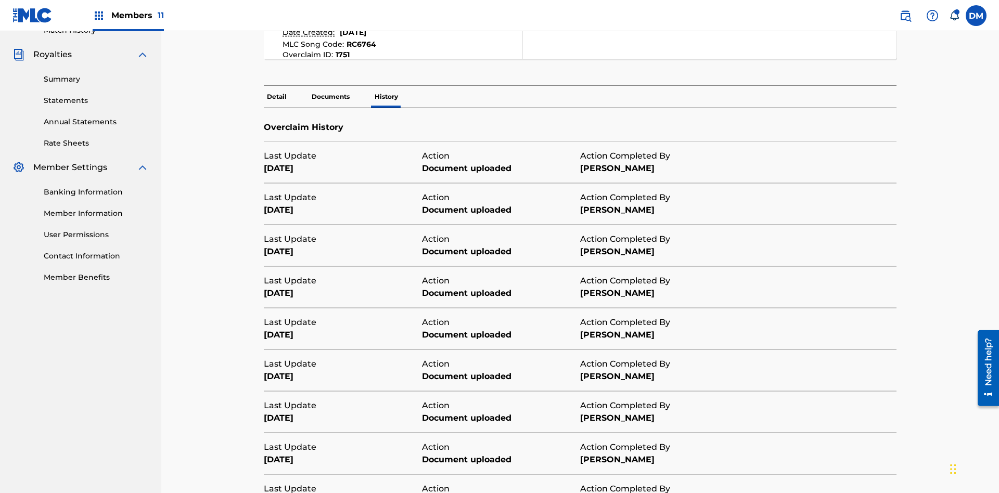
scroll to position [376, 0]
